Goal: Task Accomplishment & Management: Complete application form

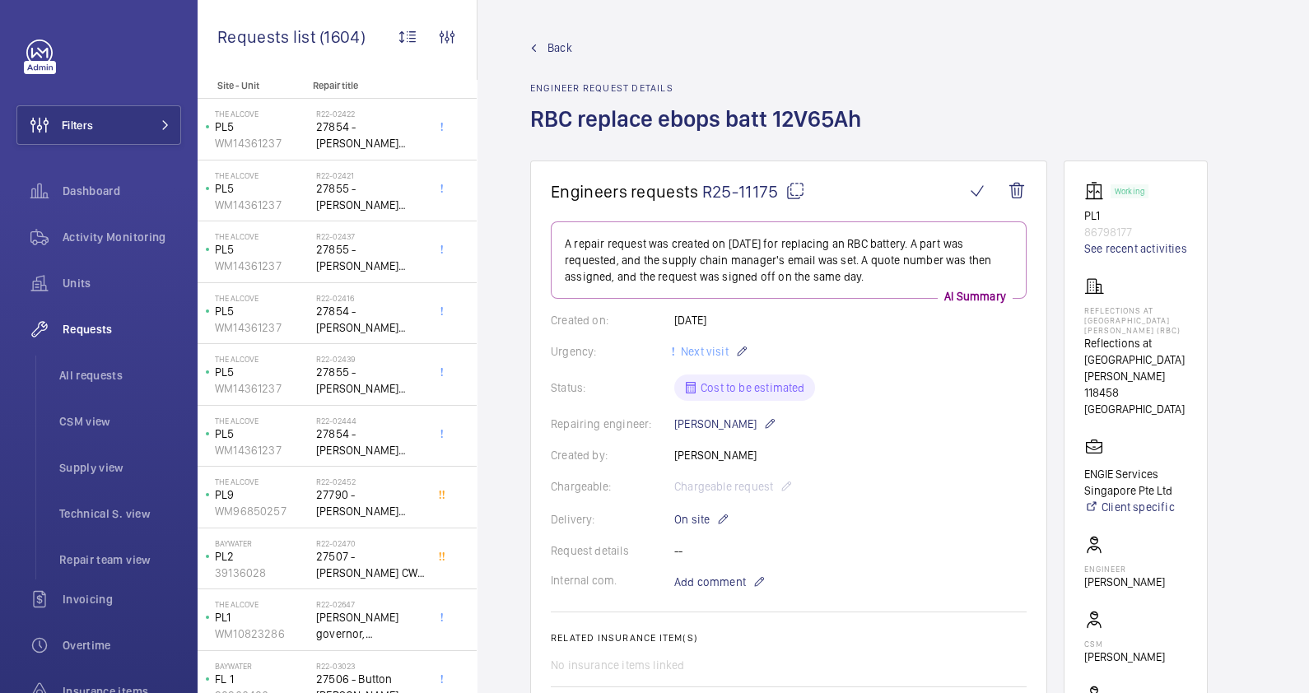
click at [555, 41] on span "Back" at bounding box center [560, 48] width 25 height 16
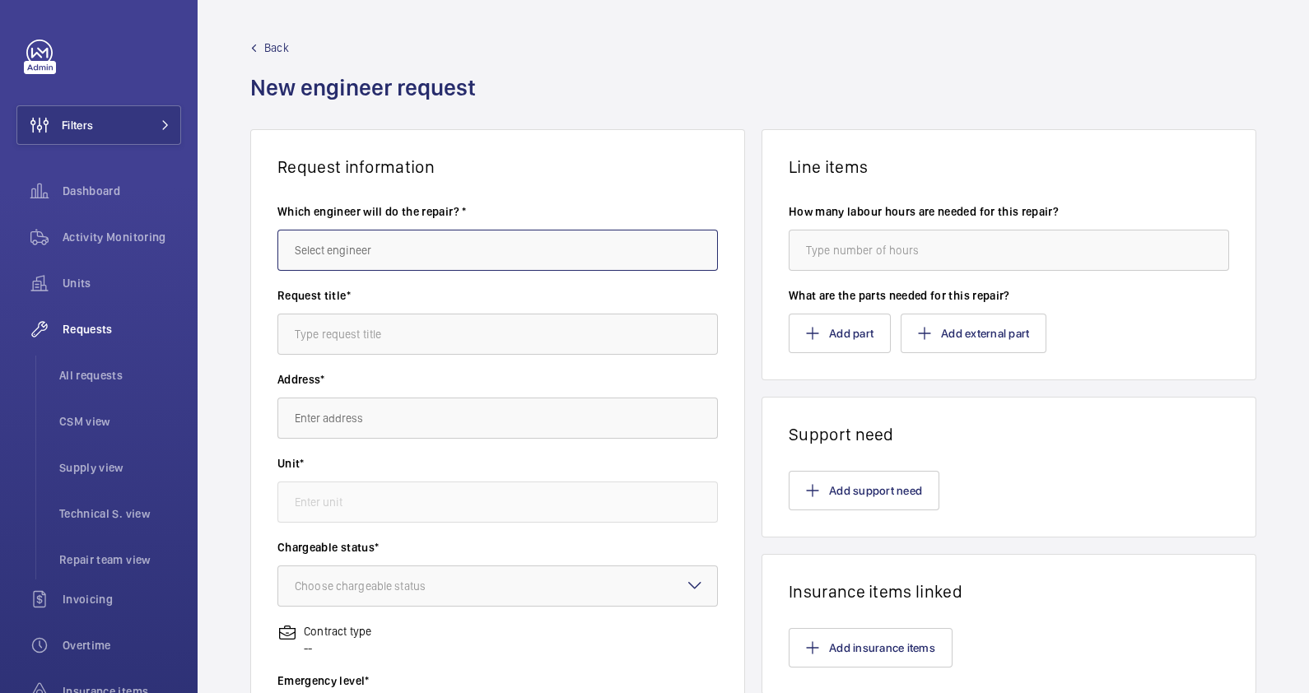
click at [367, 251] on input "text" at bounding box center [498, 250] width 441 height 41
click at [387, 339] on mat-option "[PERSON_NAME]" at bounding box center [494, 340] width 432 height 40
type input "[PERSON_NAME]"
click at [388, 334] on input "text" at bounding box center [498, 334] width 441 height 41
paste input "Dear Ryan, Please kindly provide quote for 12V 65Ah x 1 no."
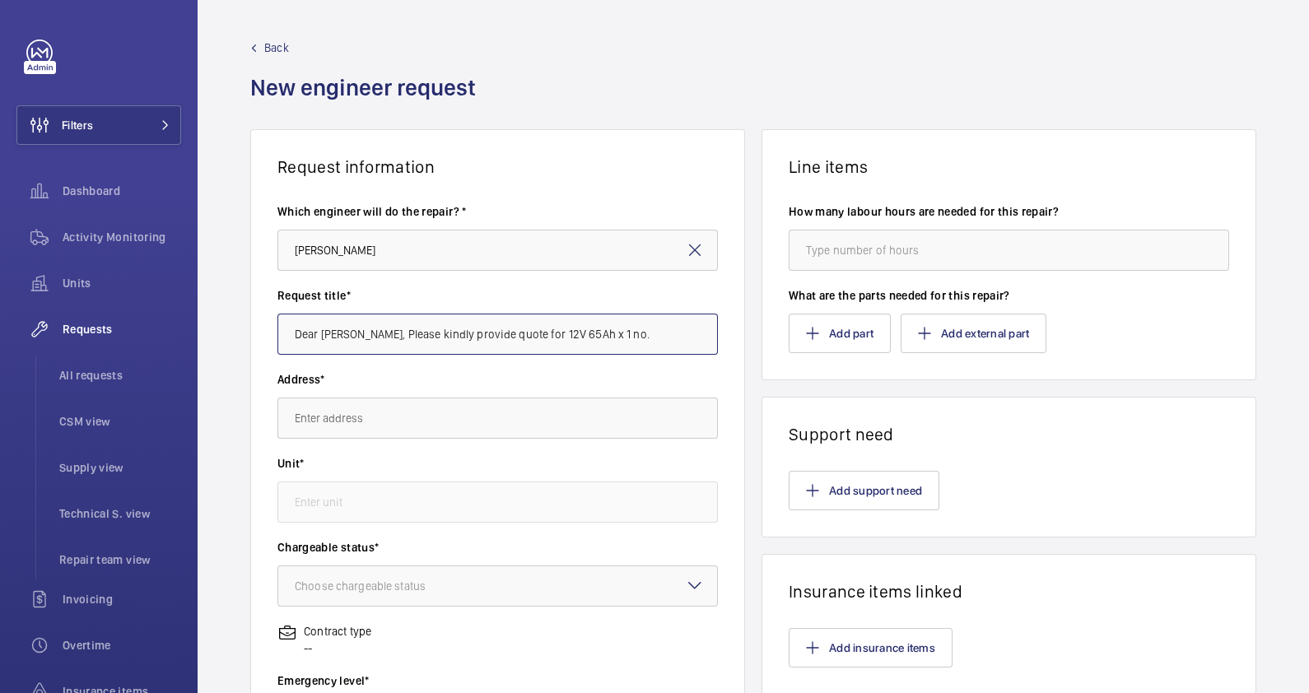
click at [535, 331] on input "Dear Ryan, Please kindly provide quote for 12V 65Ah x 1 no." at bounding box center [498, 334] width 441 height 41
drag, startPoint x: 605, startPoint y: 333, endPoint x: 581, endPoint y: 345, distance: 26.9
click at [571, 333] on input "Dear Ryan, Please kindly provide quote for 12V 633Ah x 1 no." at bounding box center [498, 334] width 441 height 41
click at [574, 329] on input "Dear Ryan, Please kindly provide quote for 12V 633Ah x 1 no." at bounding box center [498, 334] width 441 height 41
click at [601, 329] on input "Dear Ryan, Please kindly provide quote for 12V 633Ah x 3 no." at bounding box center [498, 334] width 441 height 41
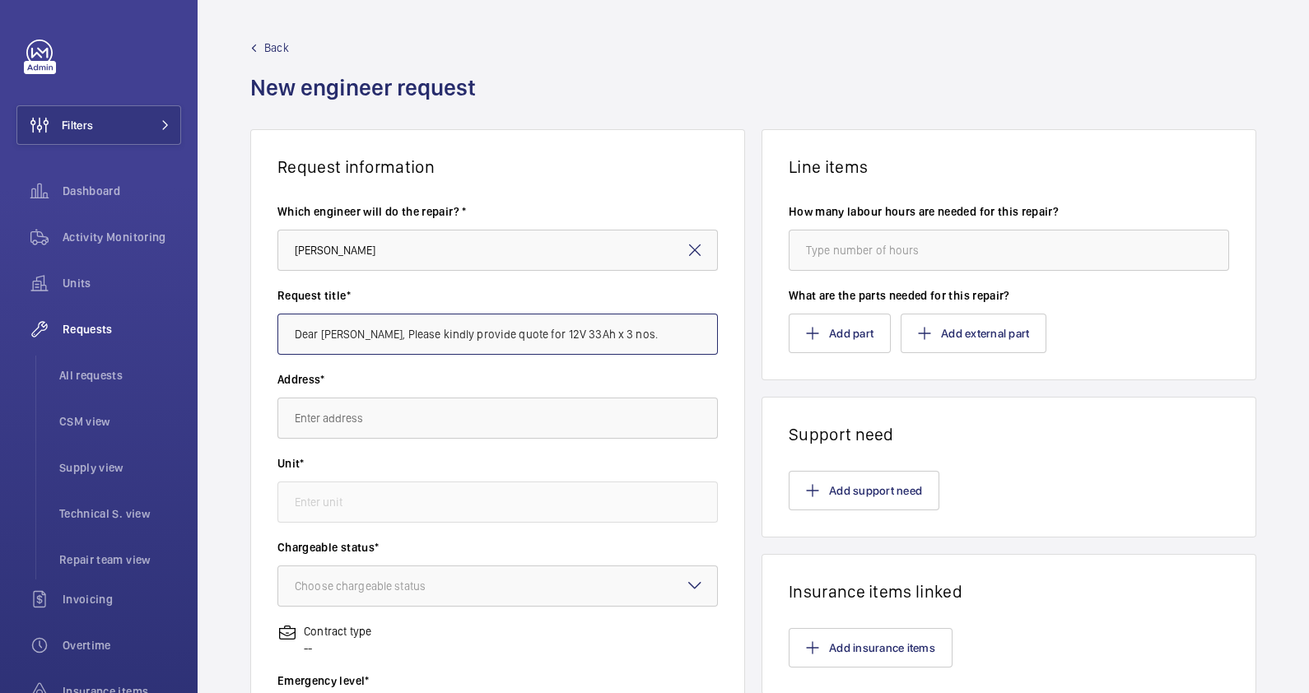
drag, startPoint x: 504, startPoint y: 333, endPoint x: 250, endPoint y: 332, distance: 253.7
click at [251, 332] on wm-front-card-body "Which engineer will do the repair? * Daryll Kang Request title* Dear Ryan, Plea…" at bounding box center [497, 590] width 493 height 827
click at [505, 332] on input "55 Highgate EBOPS batteries 12V 33Ah x 3 nos." at bounding box center [498, 334] width 441 height 41
type input "55 Highgate EBOPS batteries 12V 33Ah x 2 nos."
click at [465, 404] on input "text" at bounding box center [498, 418] width 441 height 41
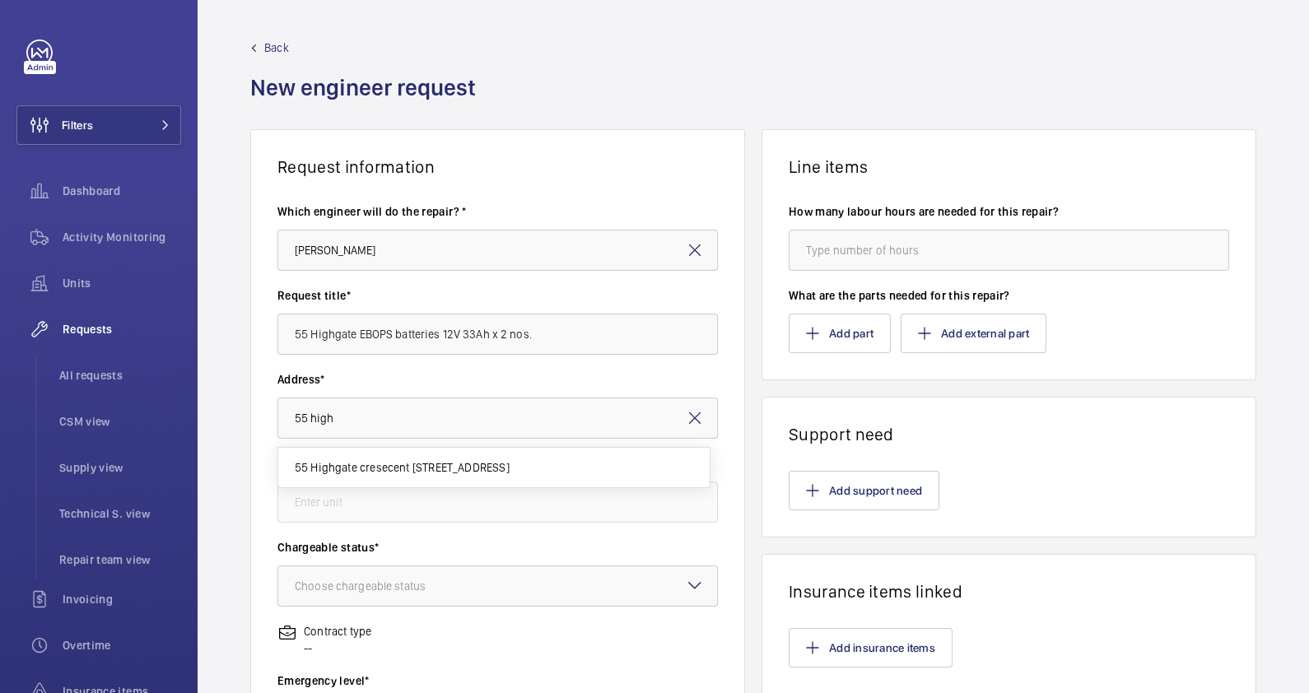
click at [455, 474] on span "55 Highgate cresecent 55 Highgate Cres, 598836 SINGAPORE" at bounding box center [402, 468] width 215 height 16
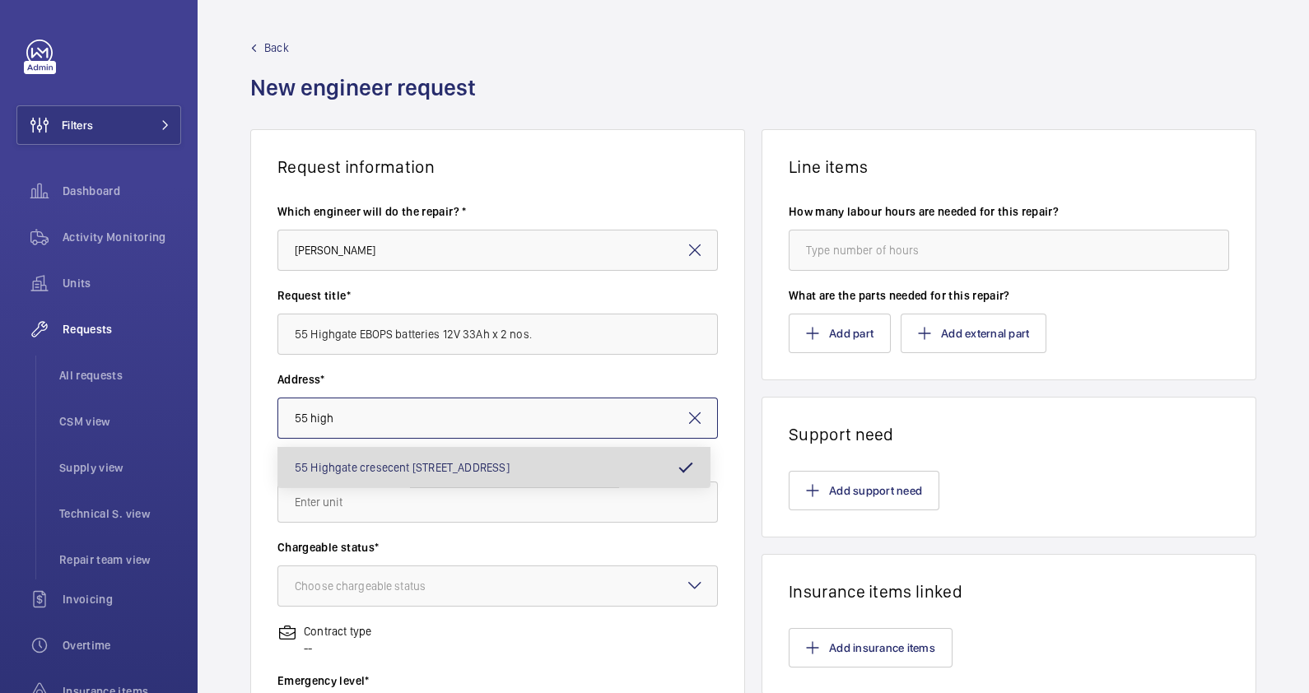
type input "55 Highgate cresecent 55 Highgate Cres, 598836 SINGAPORE"
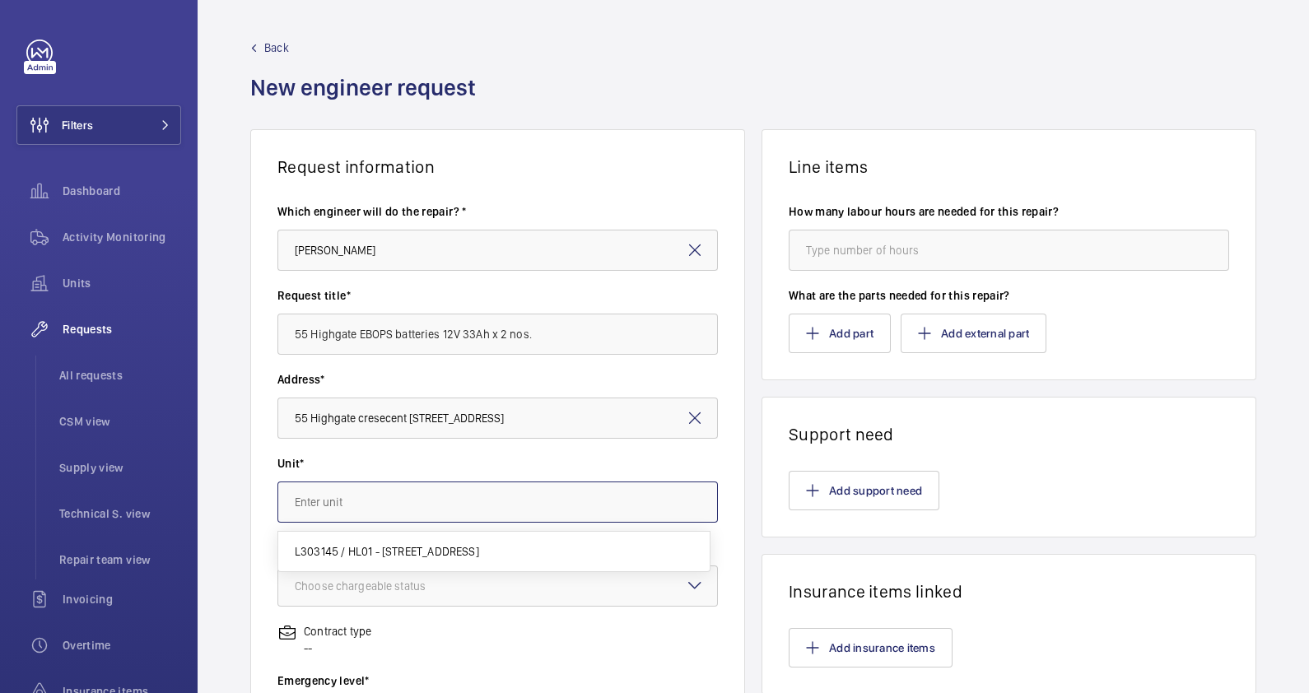
click at [444, 496] on input "text" at bounding box center [498, 502] width 441 height 41
click at [441, 553] on span "L303145 / HL01 - 55 highgate crescent" at bounding box center [387, 552] width 184 height 16
type input "L303145 / HL01 - 55 highgate crescent"
click at [441, 586] on div "Choose chargeable status" at bounding box center [381, 586] width 172 height 16
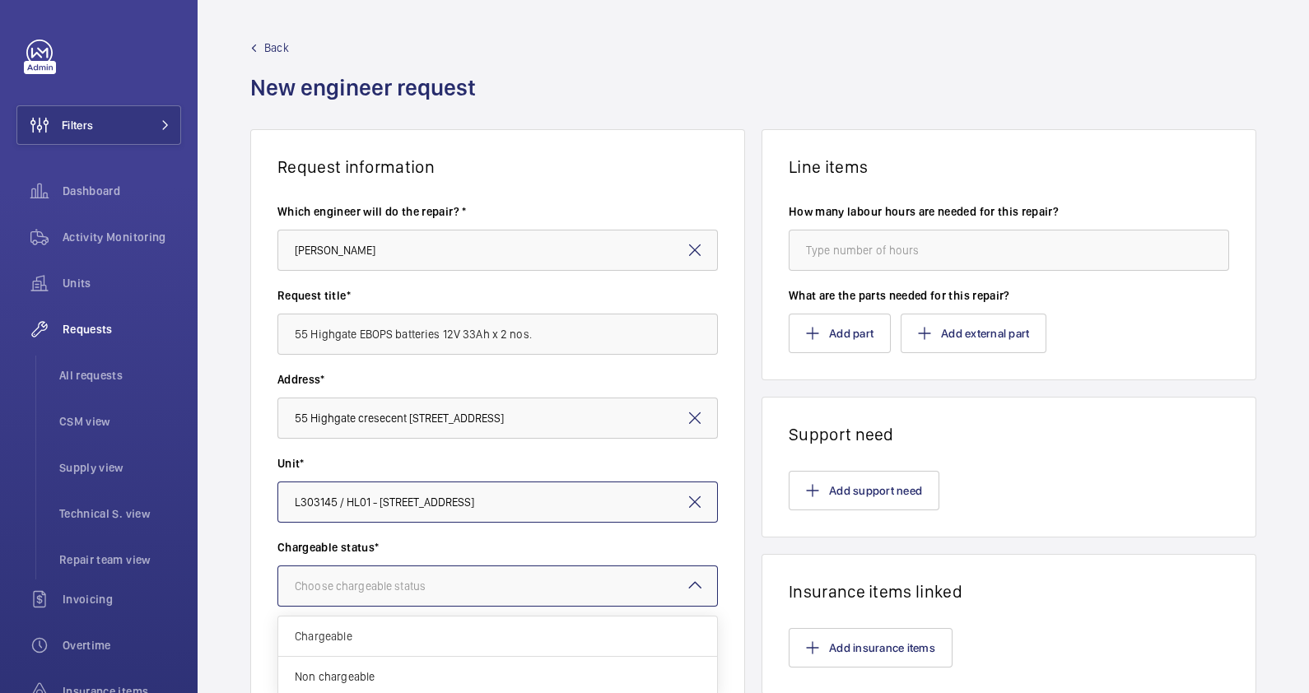
click at [424, 634] on span "Chargeable" at bounding box center [498, 636] width 406 height 16
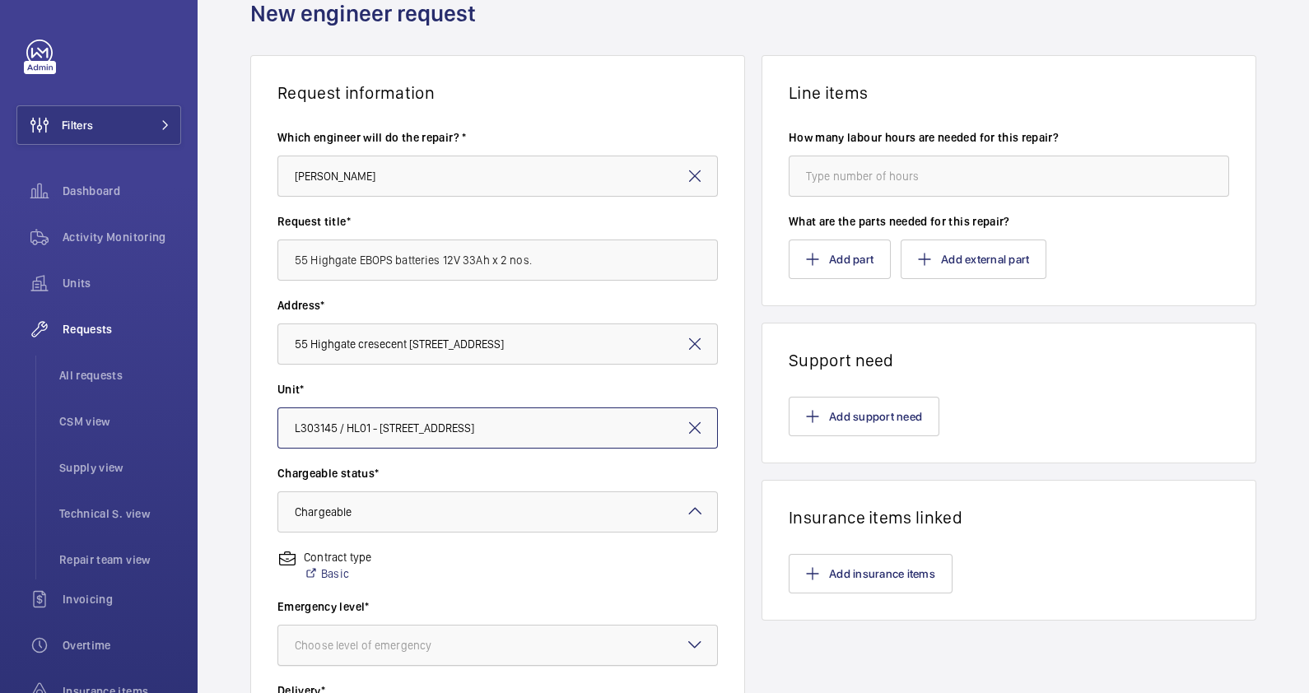
scroll to position [102, 0]
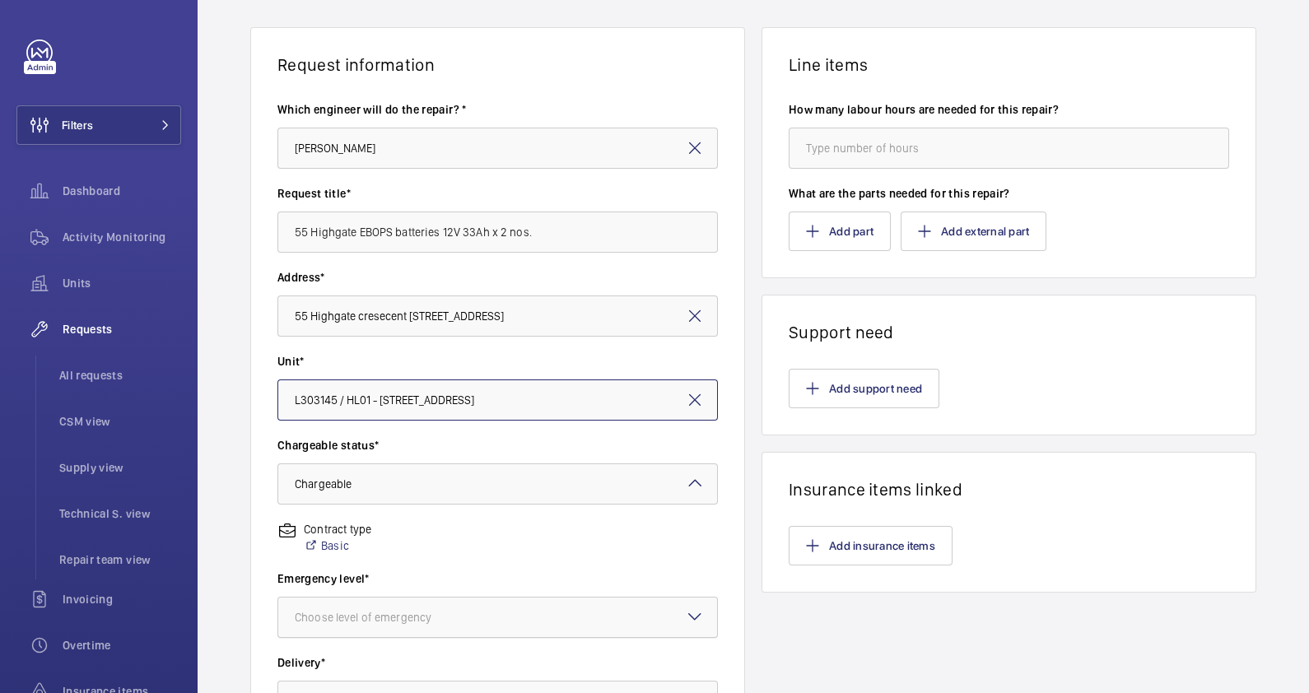
click at [436, 615] on div "Choose level of emergency" at bounding box center [384, 617] width 178 height 16
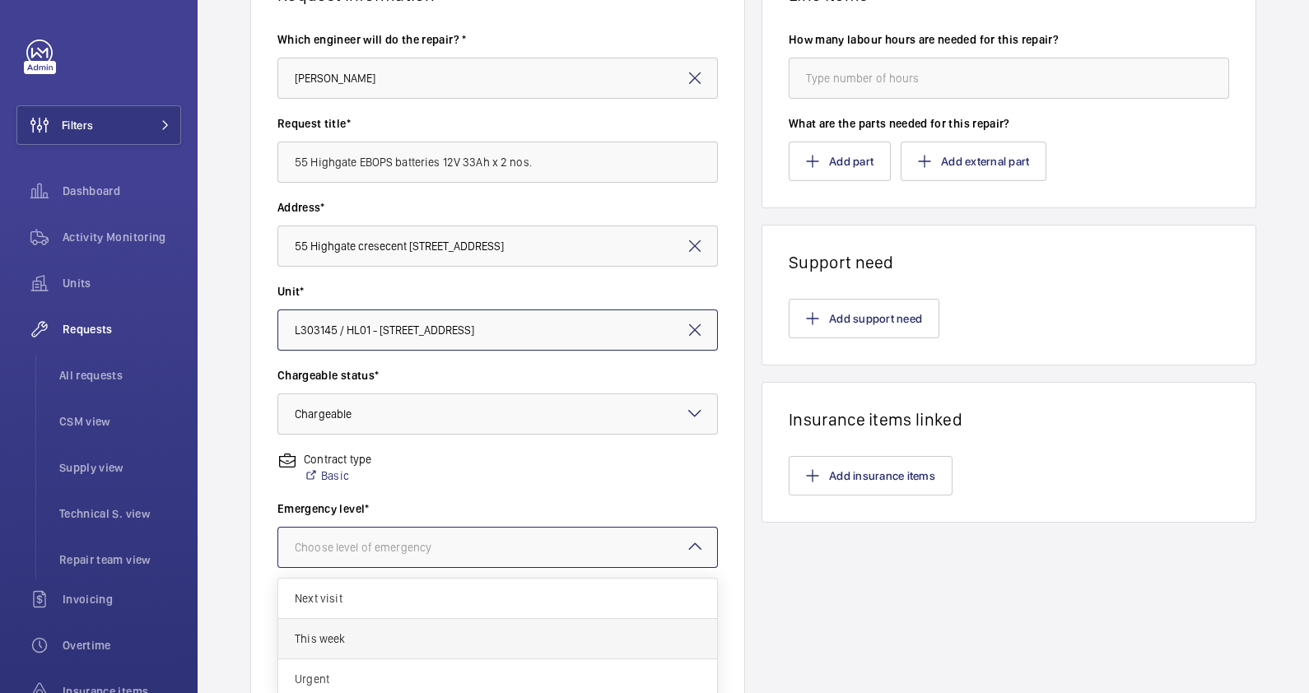
scroll to position [205, 0]
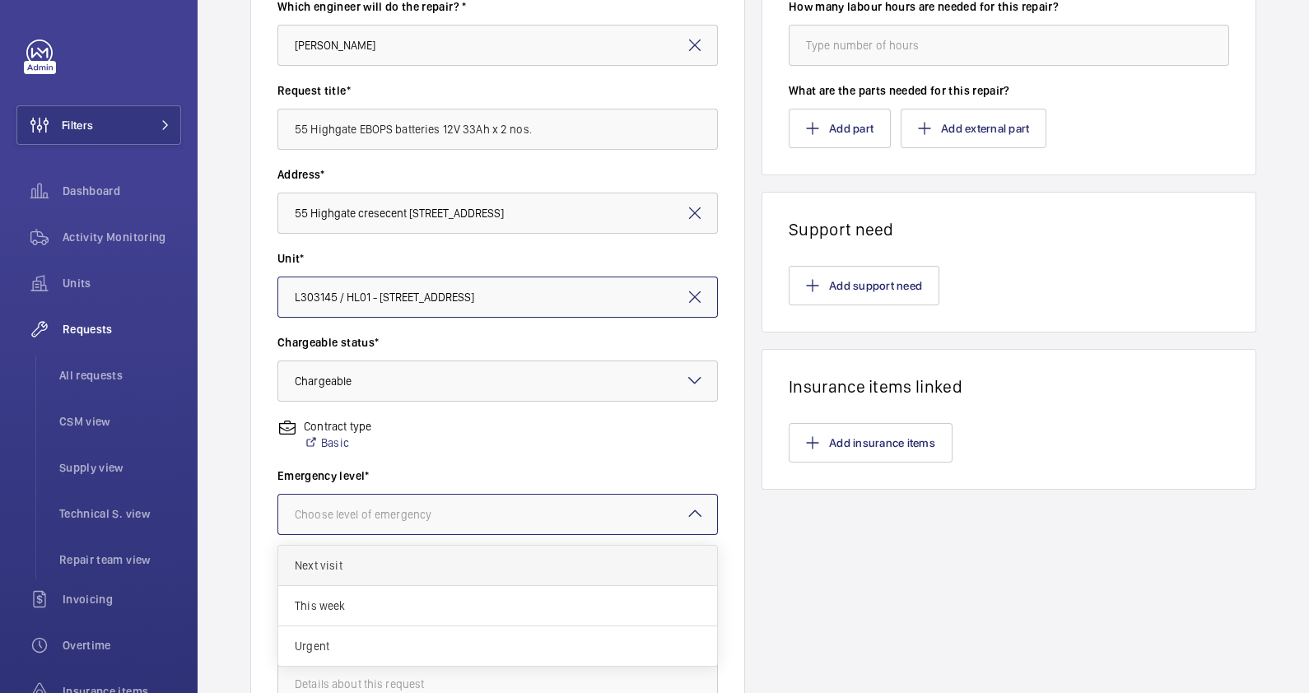
click at [418, 563] on span "Next visit" at bounding box center [498, 566] width 406 height 16
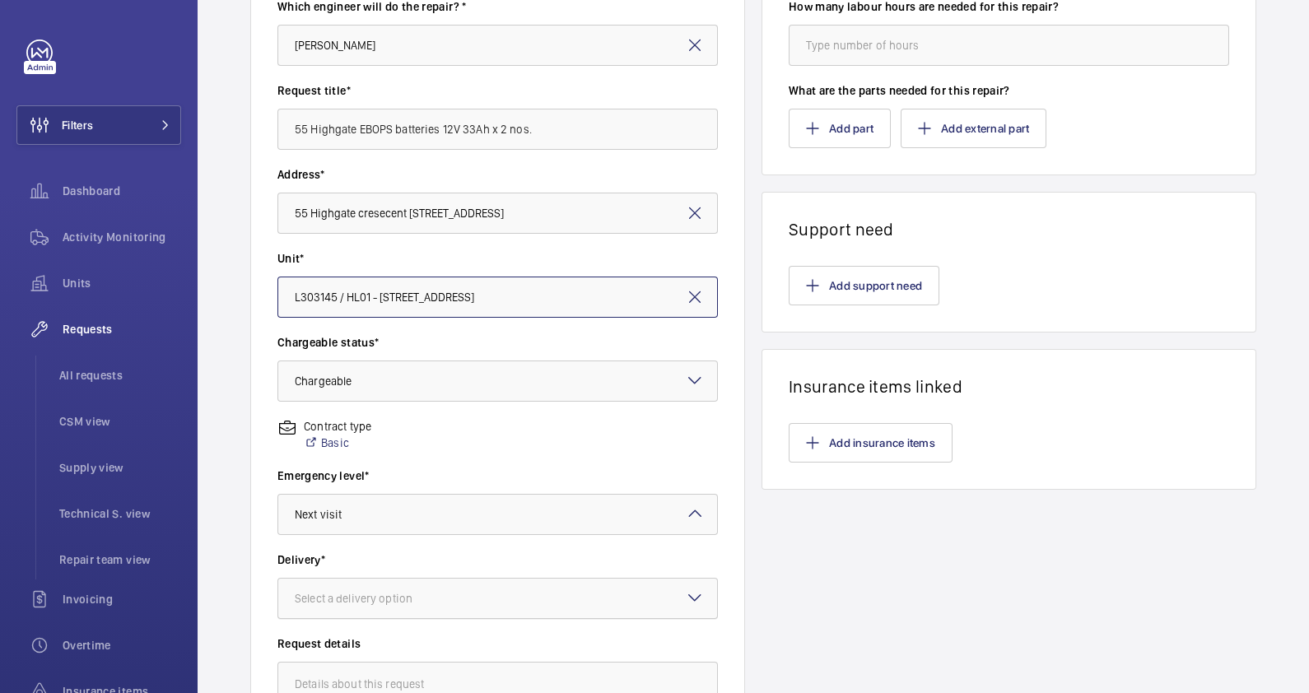
scroll to position [428, 0]
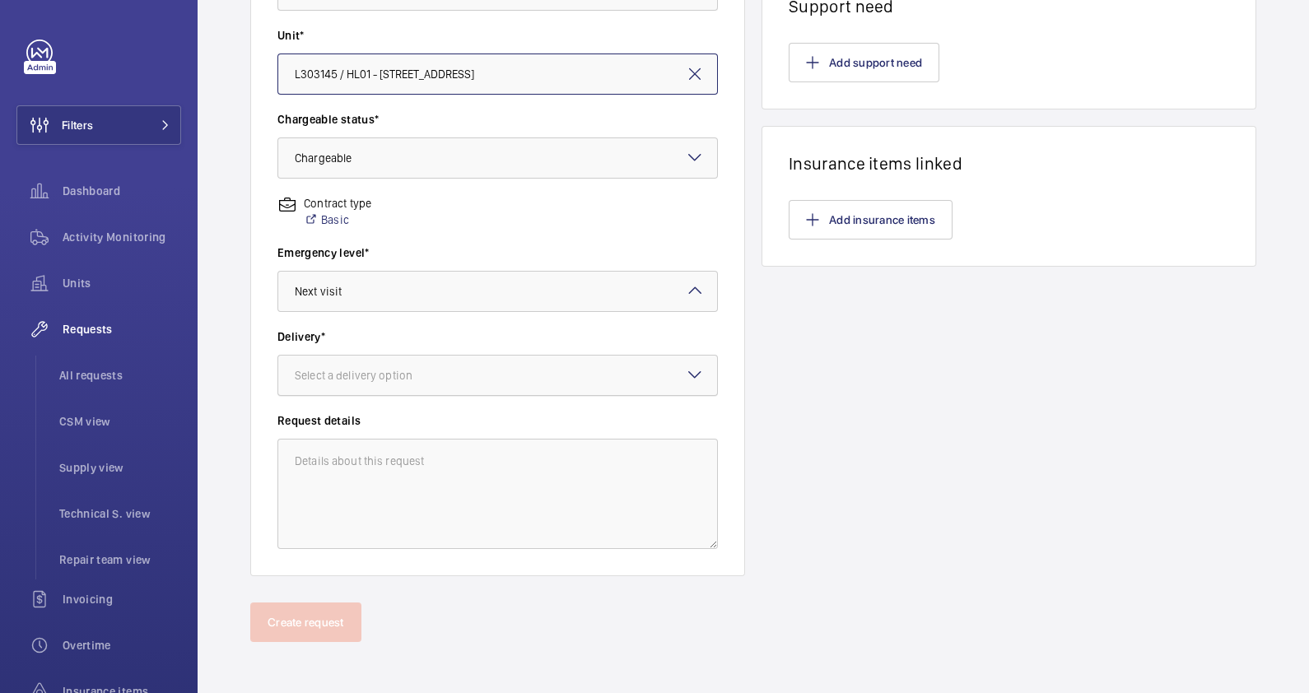
click at [417, 375] on div "Select a delivery option" at bounding box center [374, 375] width 159 height 16
click at [407, 463] on span "On site" at bounding box center [498, 466] width 406 height 16
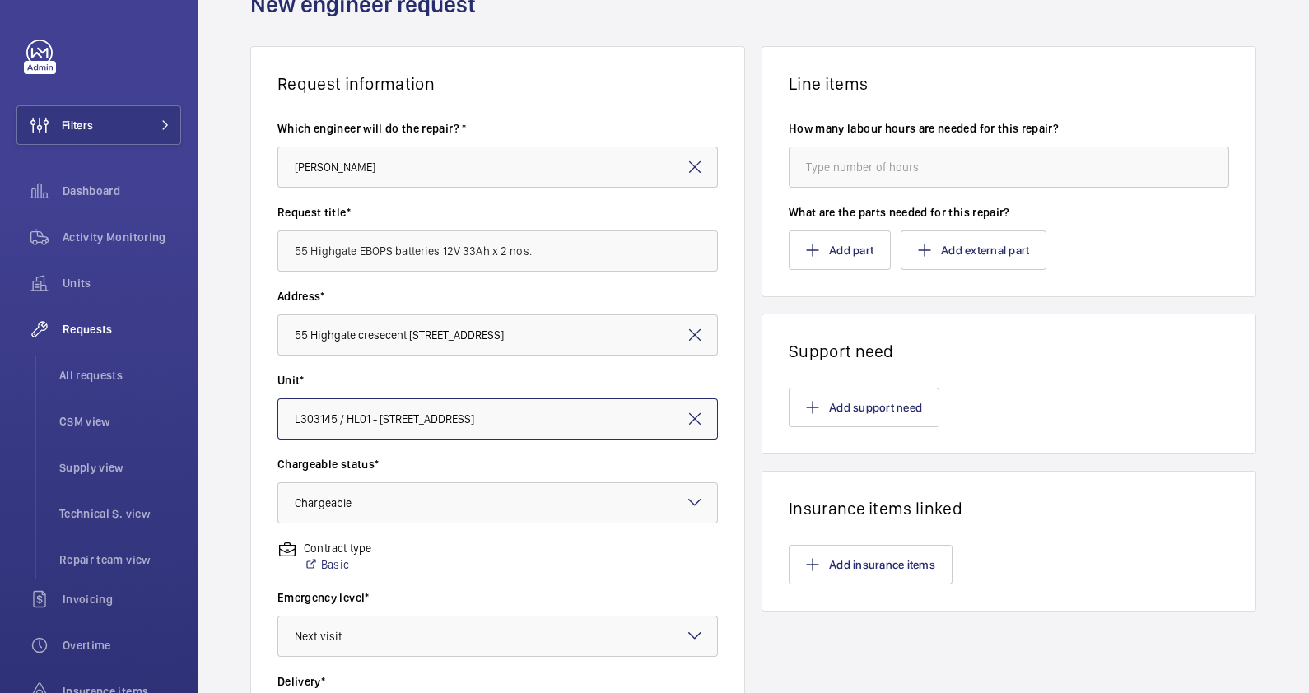
scroll to position [16, 0]
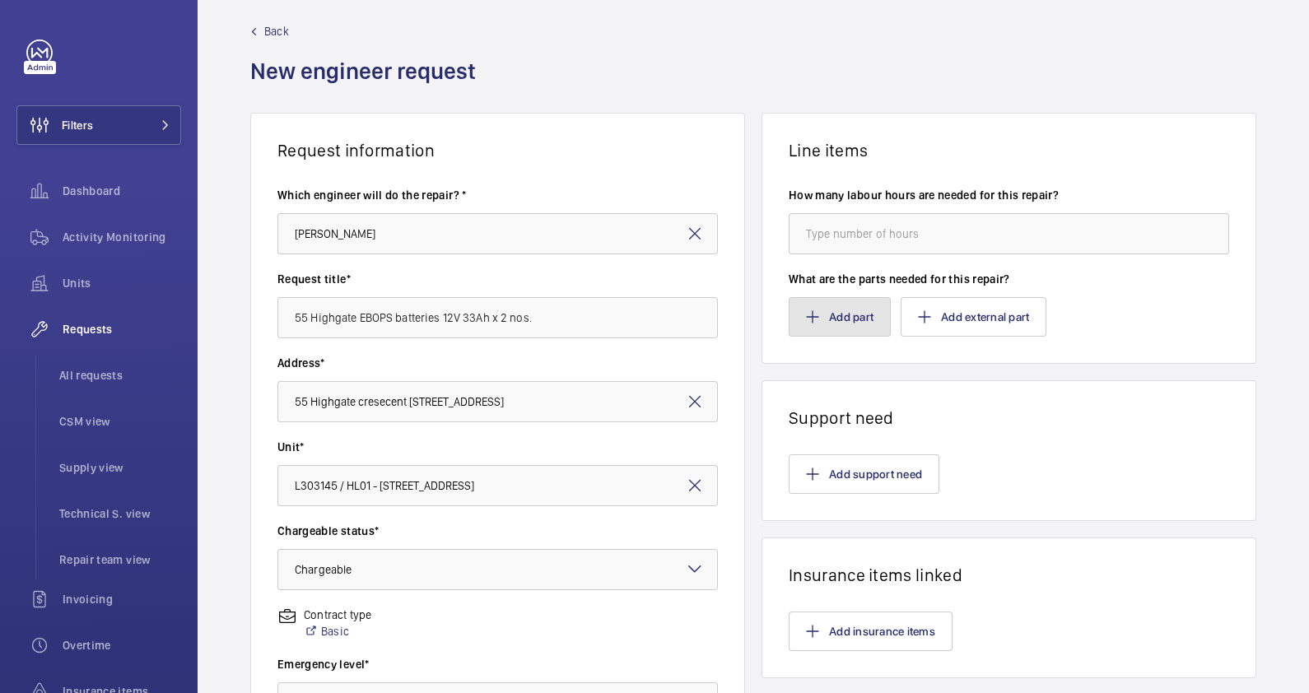
click at [836, 314] on button "Add part" at bounding box center [840, 317] width 102 height 40
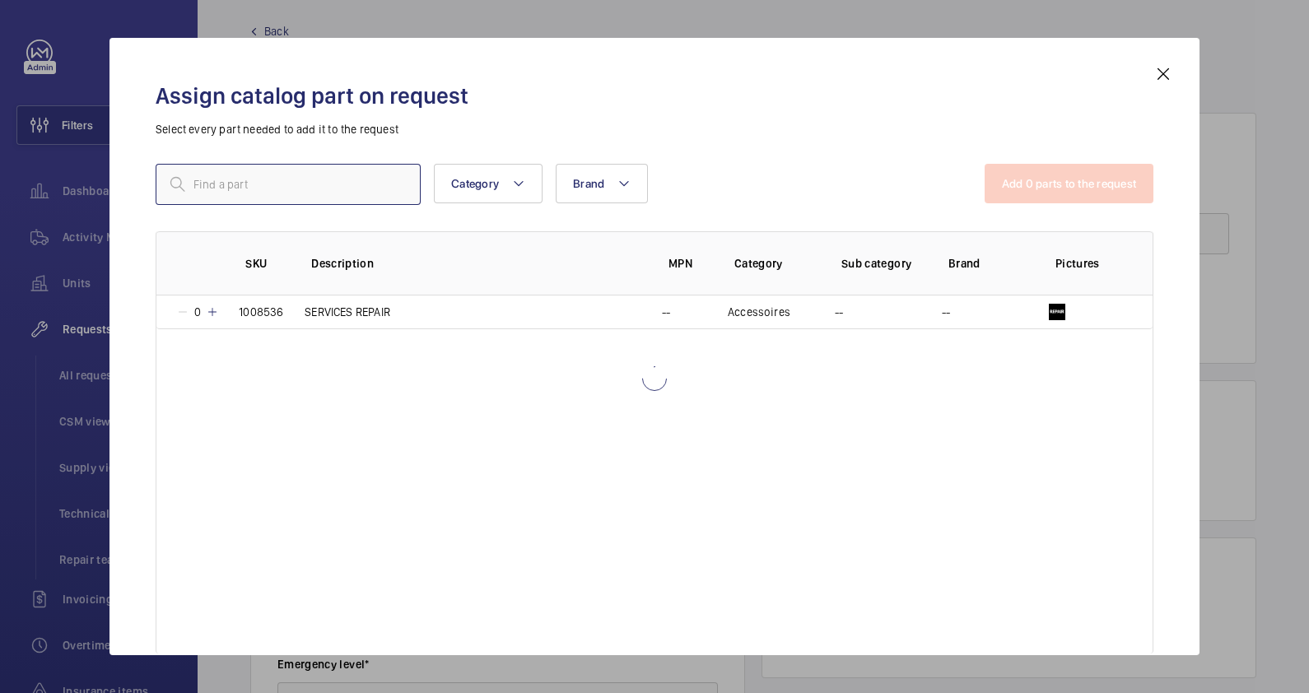
click at [357, 181] on input "text" at bounding box center [288, 184] width 265 height 41
type input "repari"
click at [371, 314] on p "SERVICES REPAIR" at bounding box center [348, 312] width 86 height 16
click at [1025, 173] on button "Add 1 parts to the request" at bounding box center [1070, 184] width 167 height 40
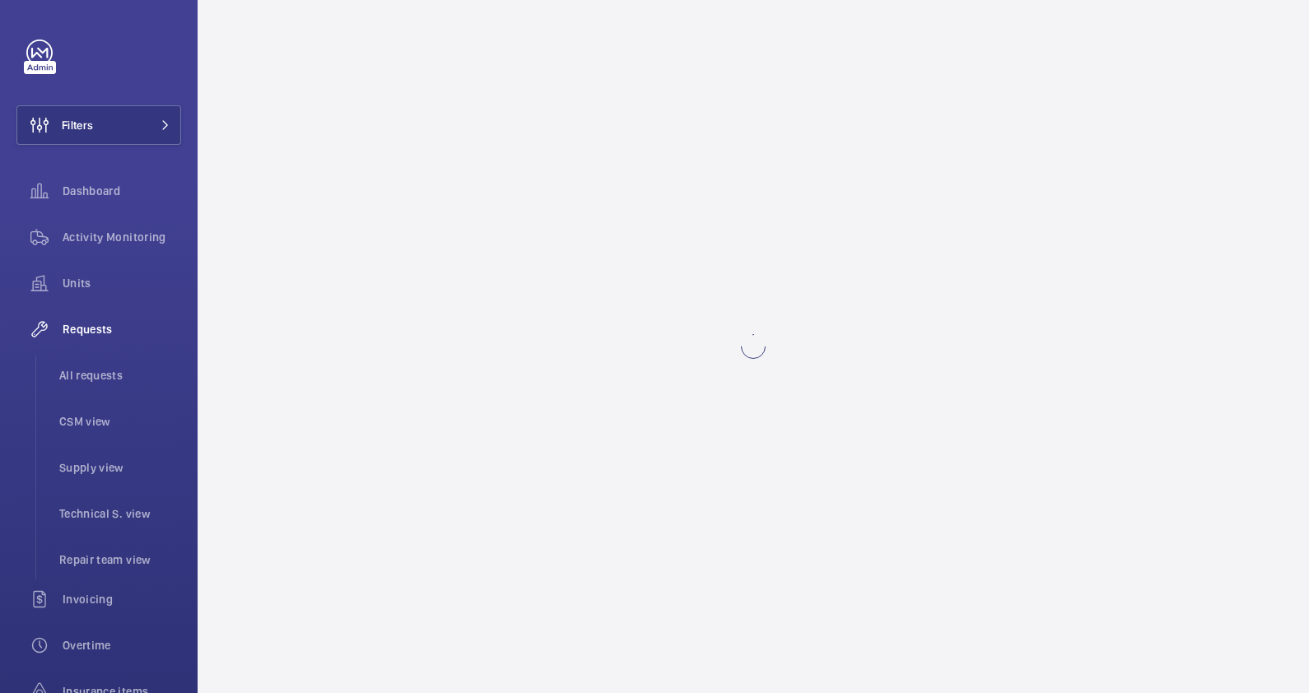
scroll to position [0, 0]
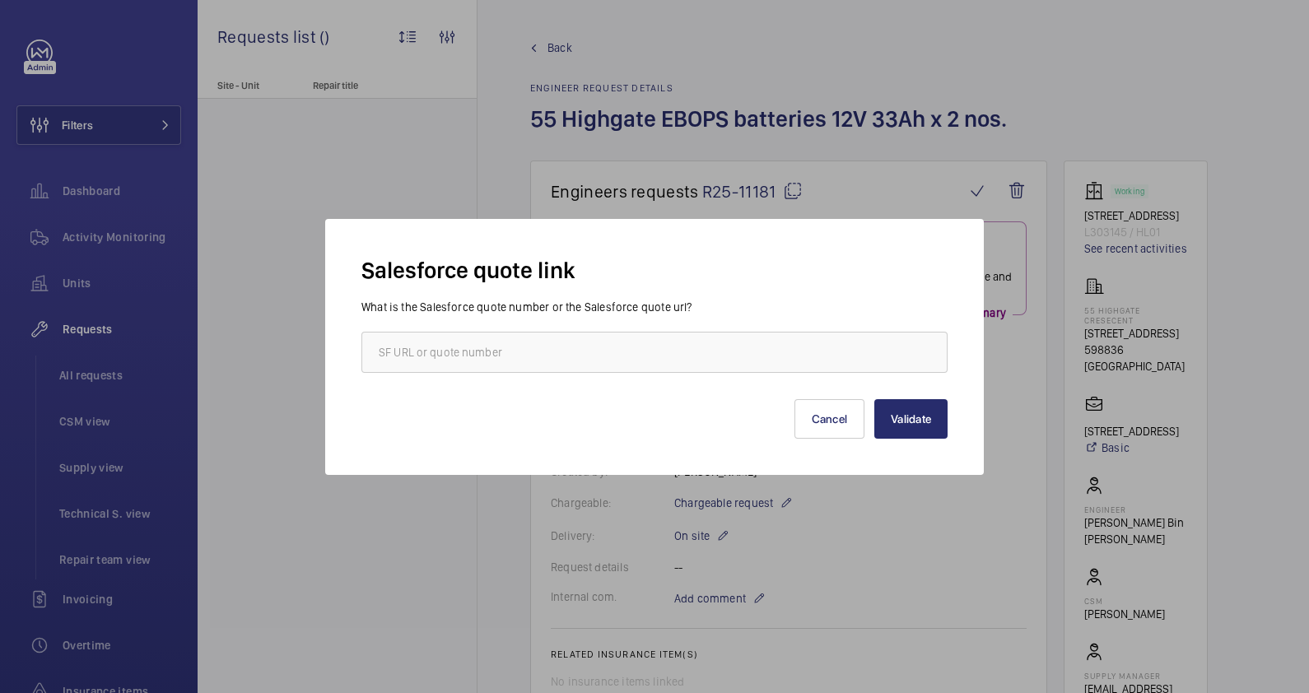
scroll to position [411, 0]
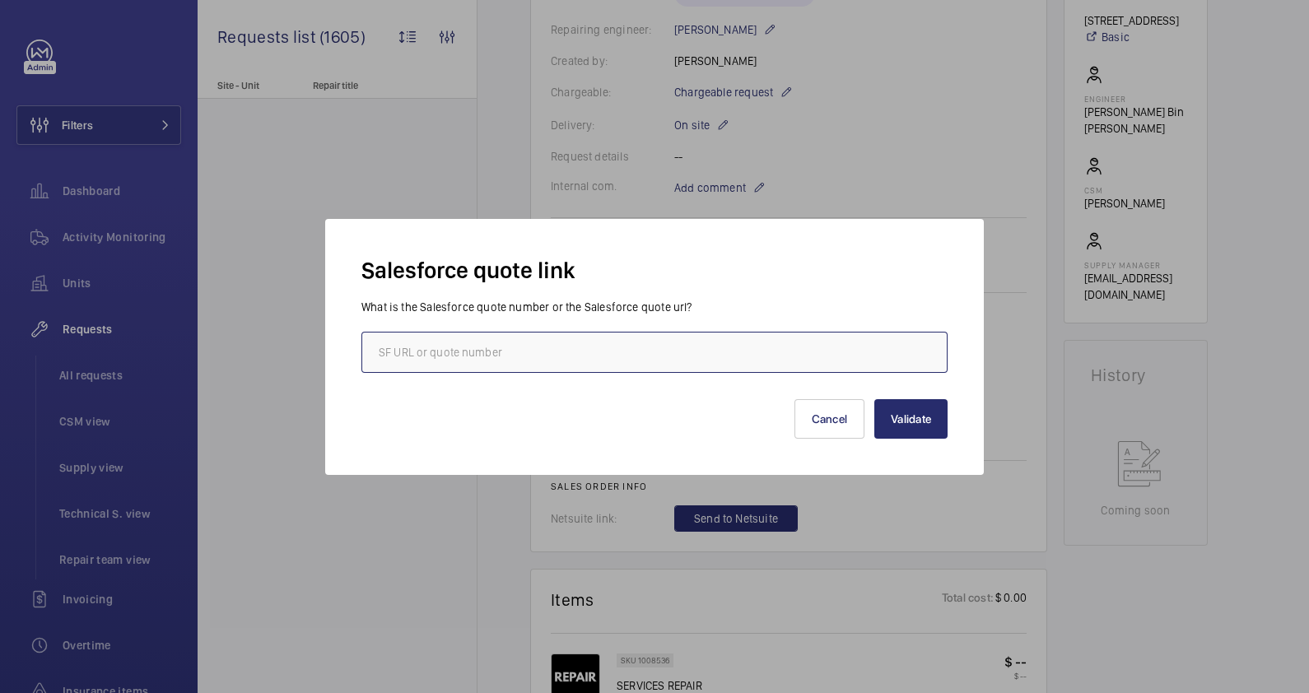
click at [785, 360] on input "text" at bounding box center [655, 352] width 586 height 41
paste input "https://wemaintain.lightning.force.com/lightning/r/Quote/0Q0SZ000007YloT0AS/view"
type input "https://wemaintain.lightning.force.com/lightning/r/Quote/0Q0SZ000007YloT0AS/view"
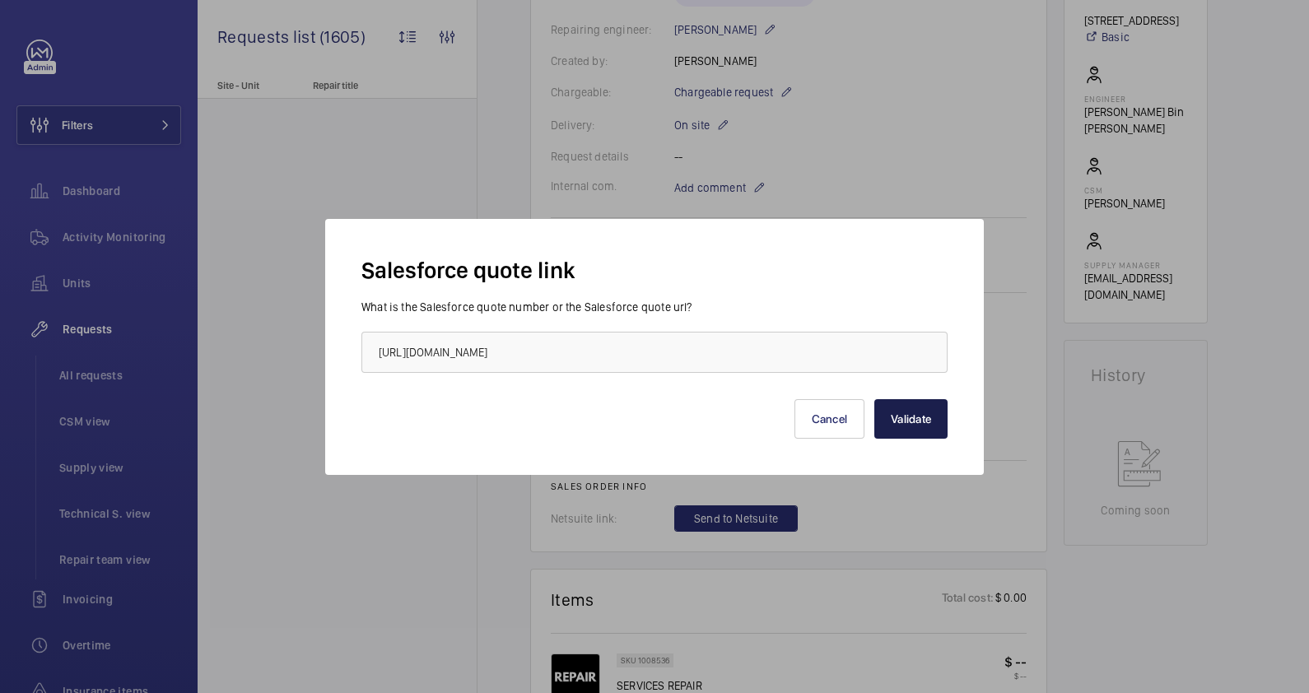
click at [899, 413] on button "Validate" at bounding box center [911, 419] width 73 height 40
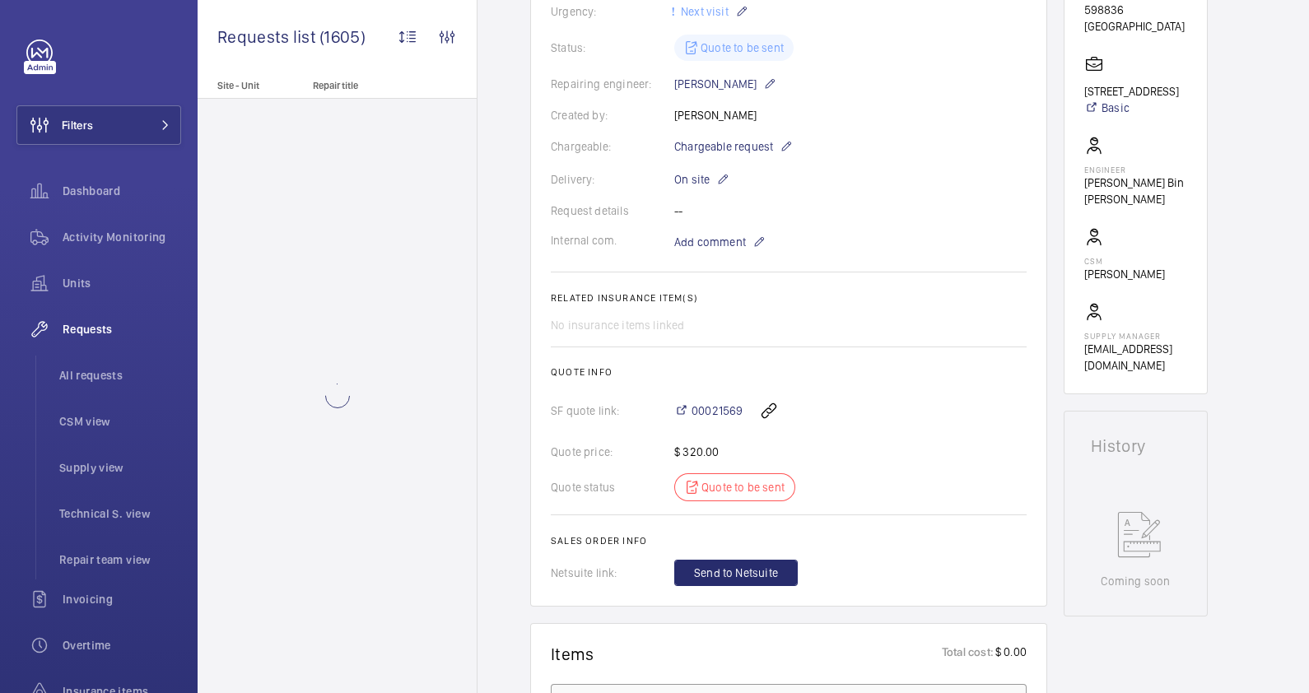
scroll to position [33, 0]
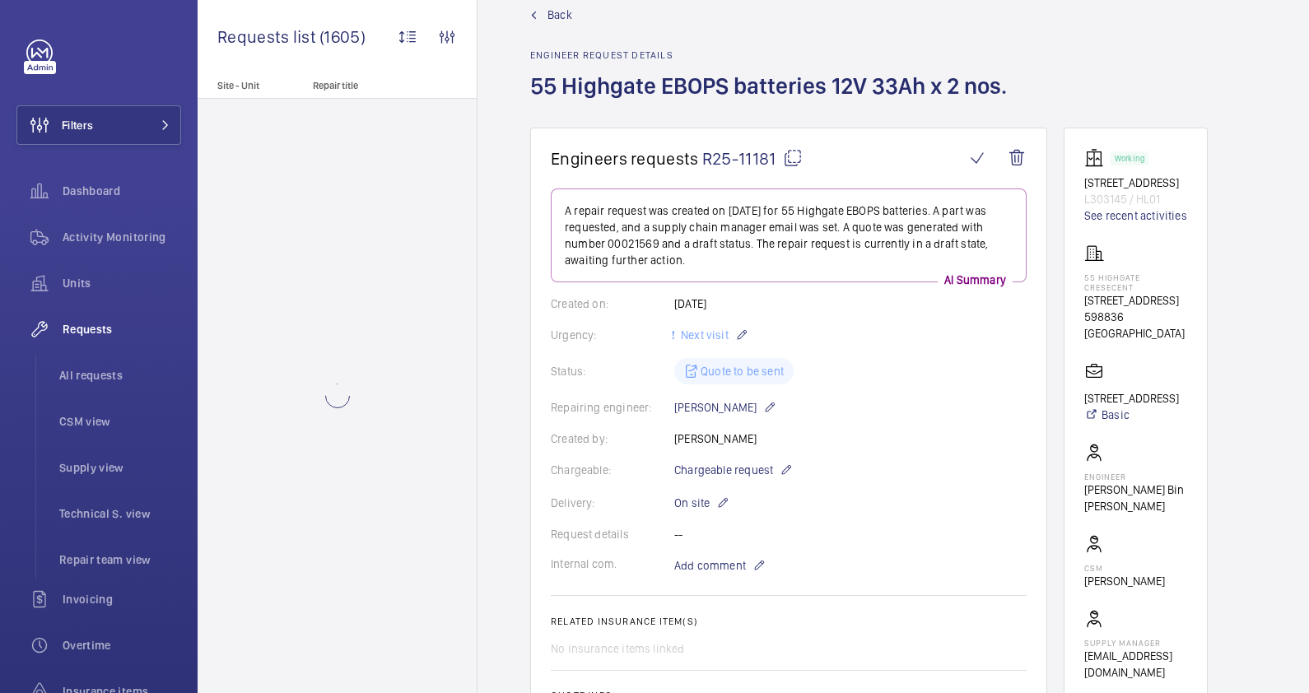
click at [793, 161] on mat-icon at bounding box center [793, 158] width 20 height 20
